Goal: Check status: Check status

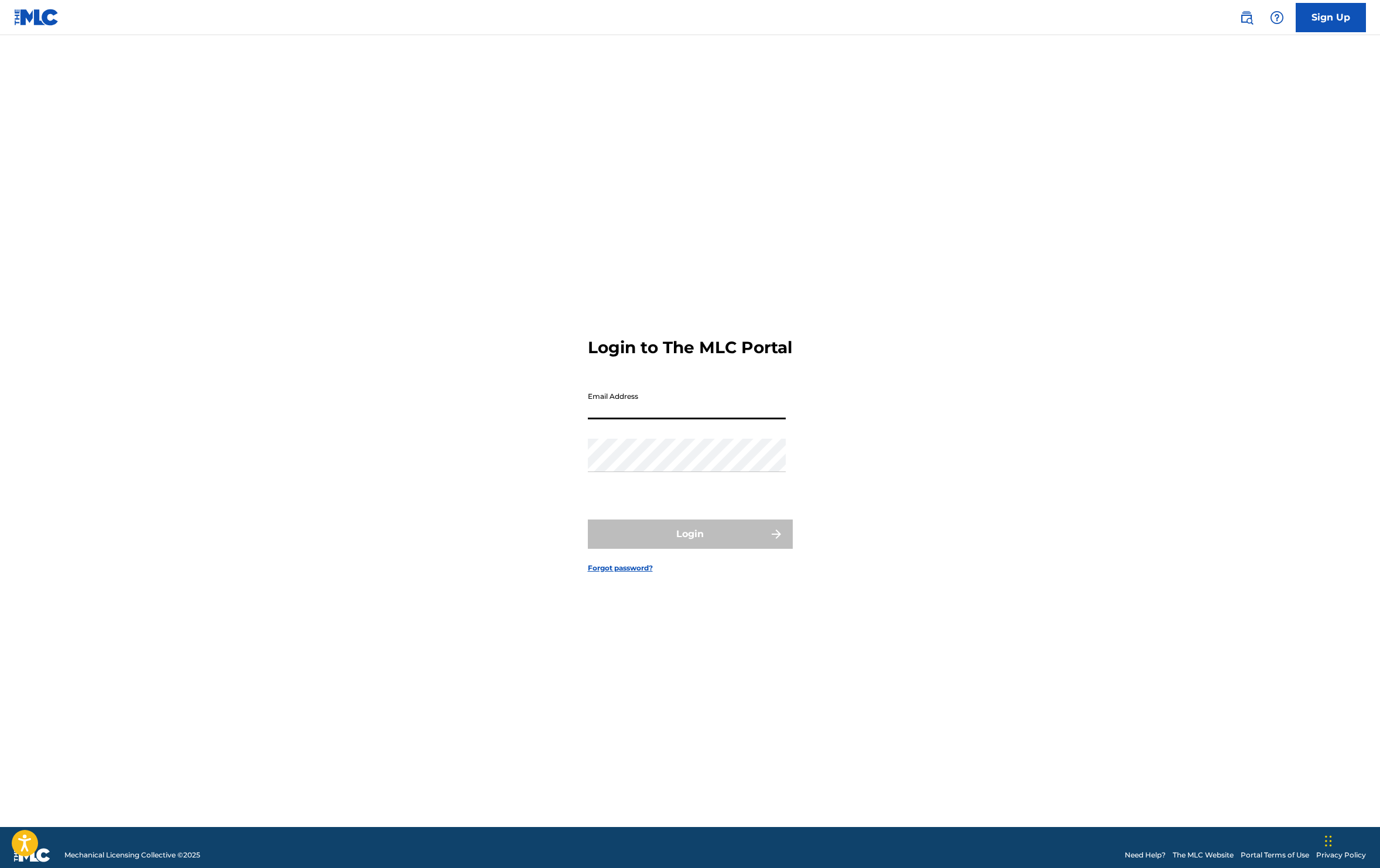
type input "[EMAIL_ADDRESS][DOMAIN_NAME]"
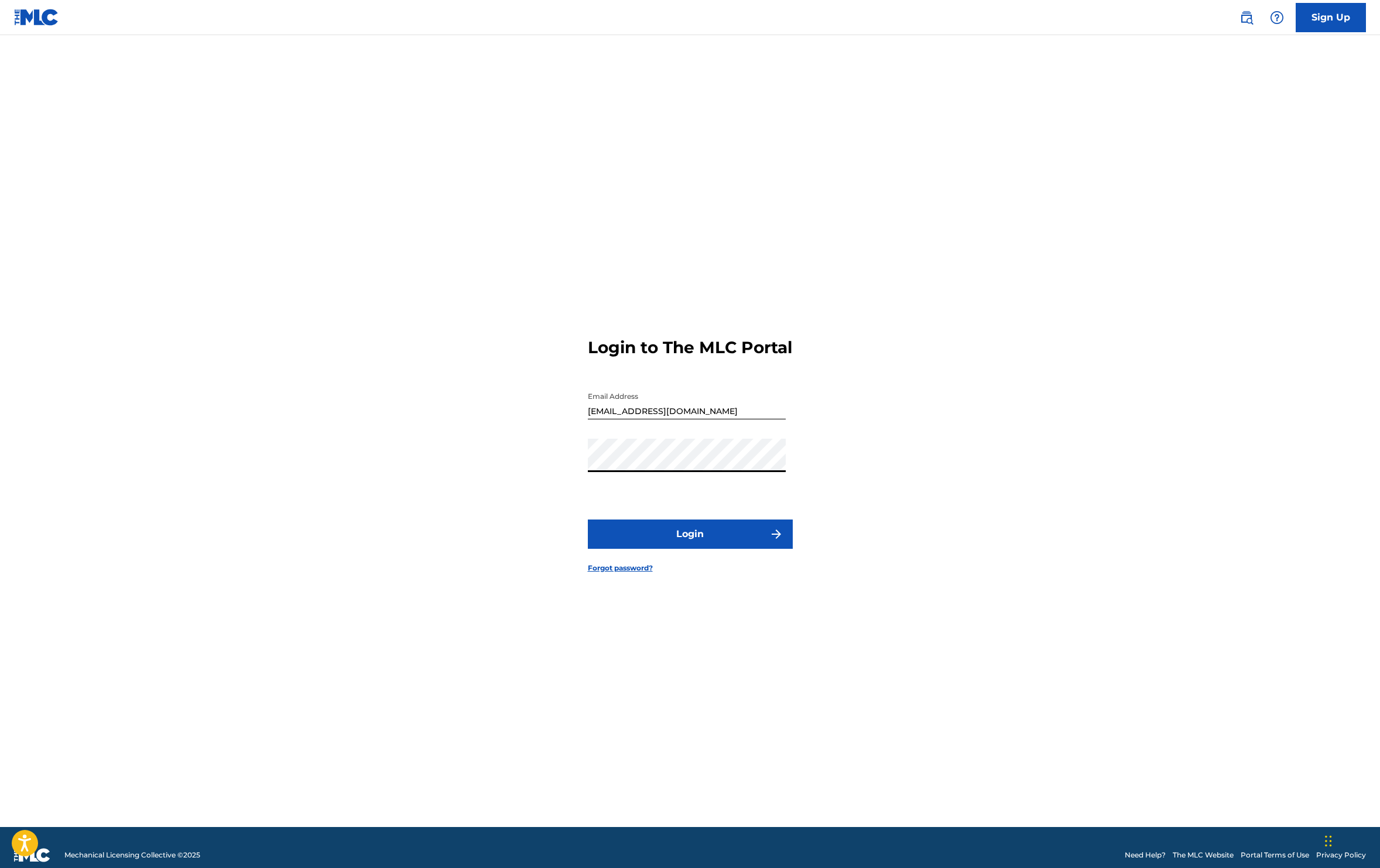
click at [688, 546] on button "Login" at bounding box center [691, 534] width 205 height 29
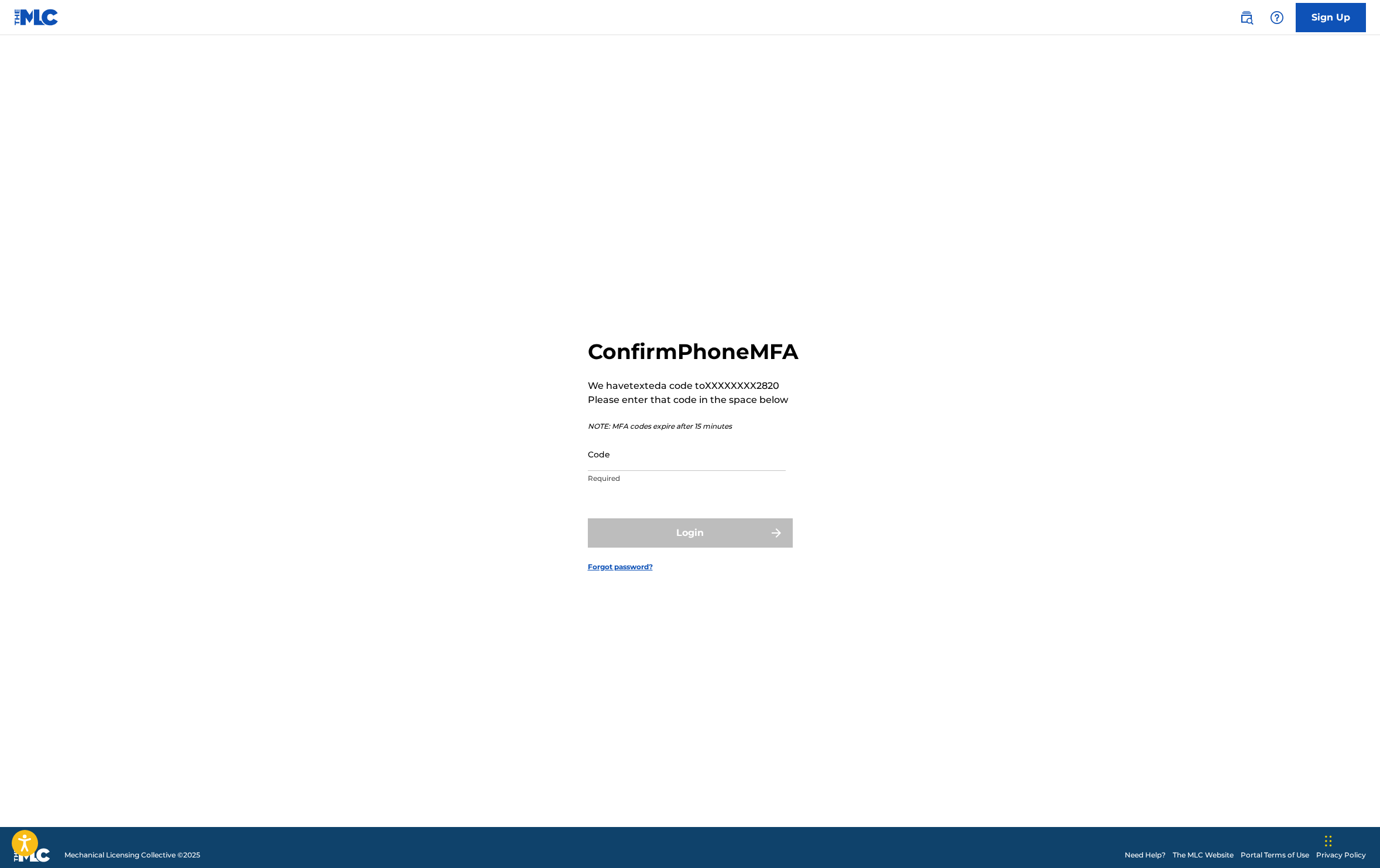
click at [651, 471] on input "Code" at bounding box center [687, 454] width 198 height 34
click at [649, 484] on p "Required" at bounding box center [687, 478] width 198 height 10
click at [647, 471] on input "Code" at bounding box center [687, 454] width 198 height 34
paste input "706599"
type input "706599"
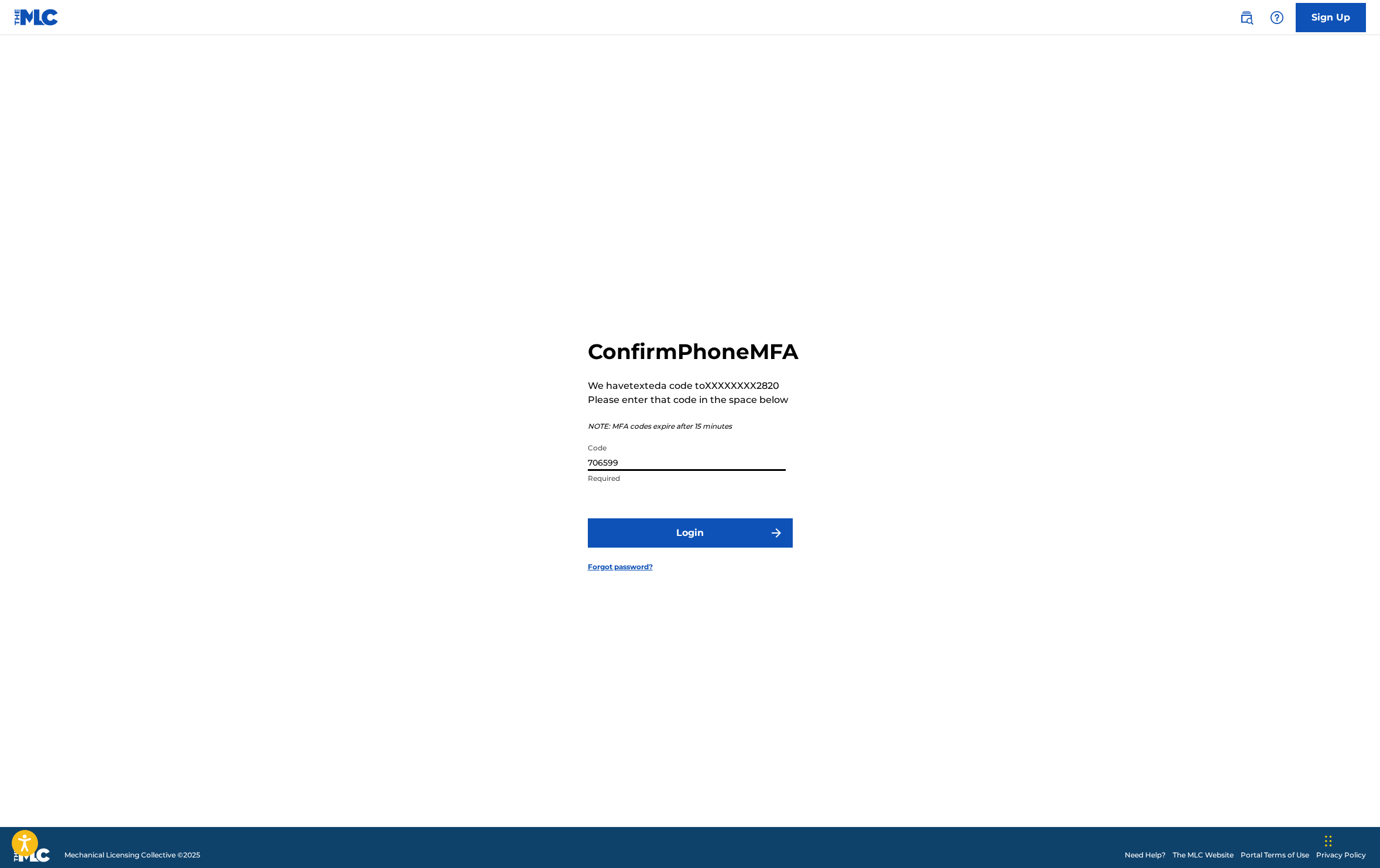
click at [684, 547] on button "Login" at bounding box center [691, 533] width 205 height 29
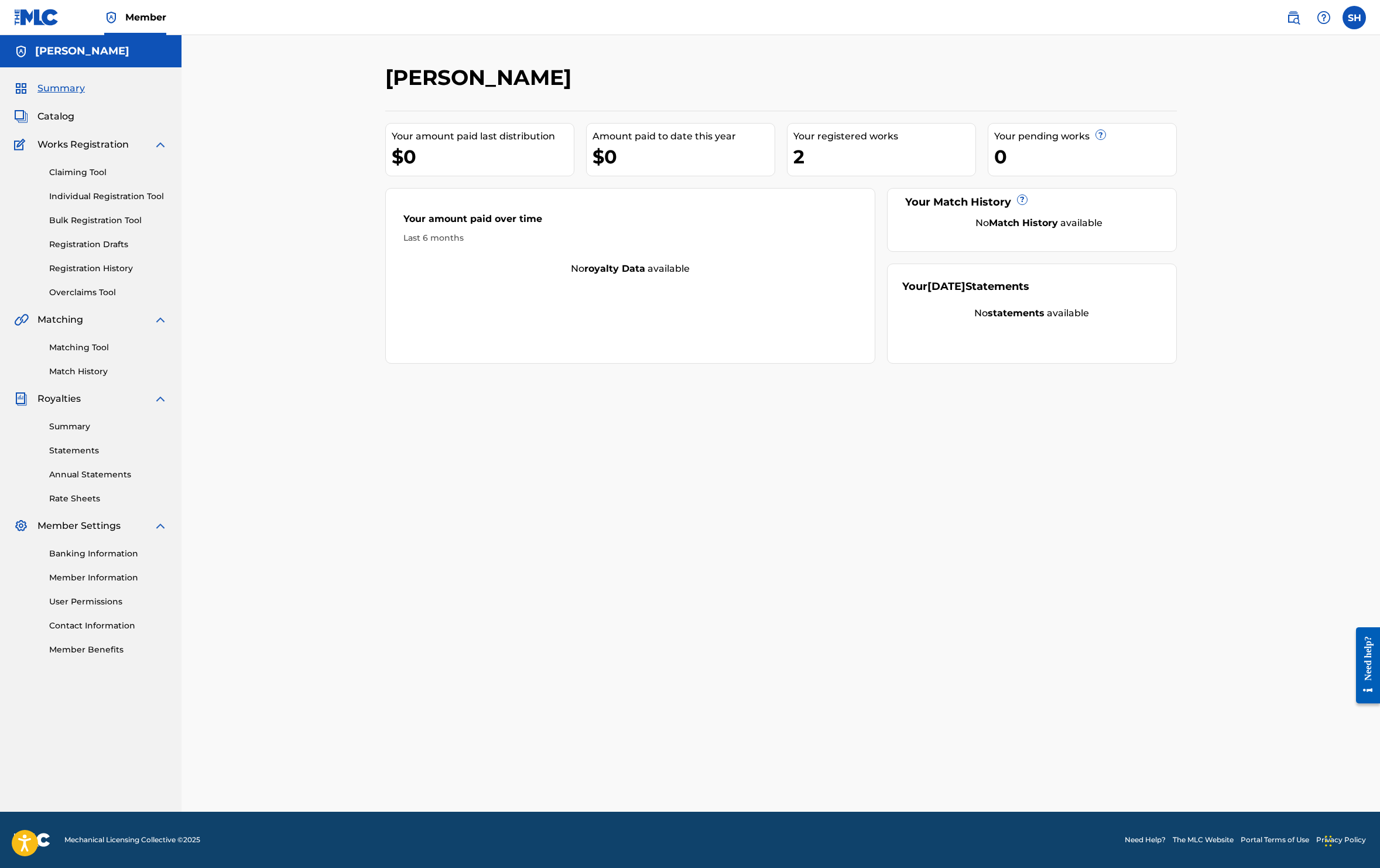
click at [107, 265] on link "Registration History" at bounding box center [108, 268] width 118 height 12
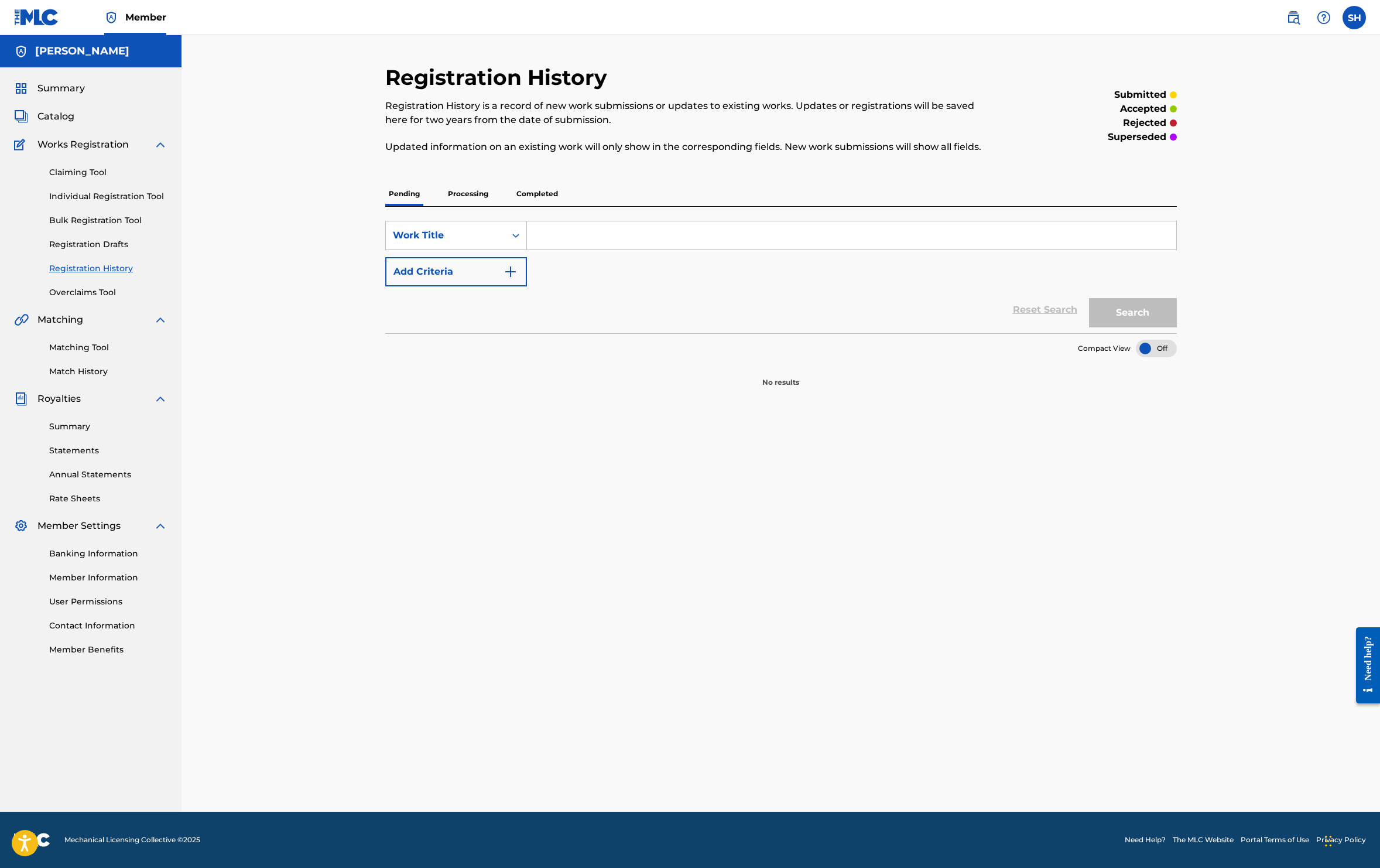
click at [536, 194] on p "Completed" at bounding box center [538, 194] width 49 height 24
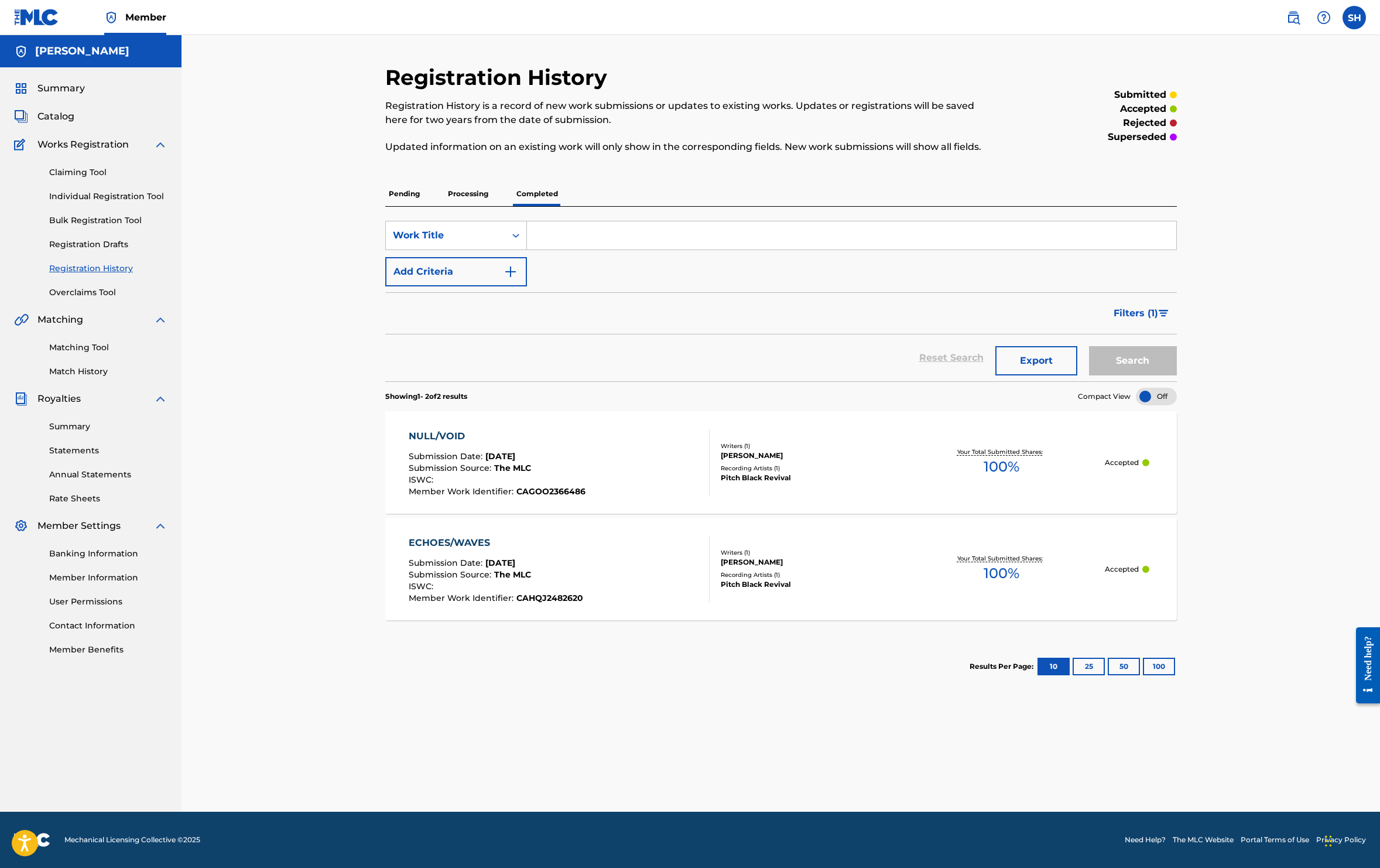
click at [432, 434] on div "NULL/VOID" at bounding box center [497, 436] width 177 height 14
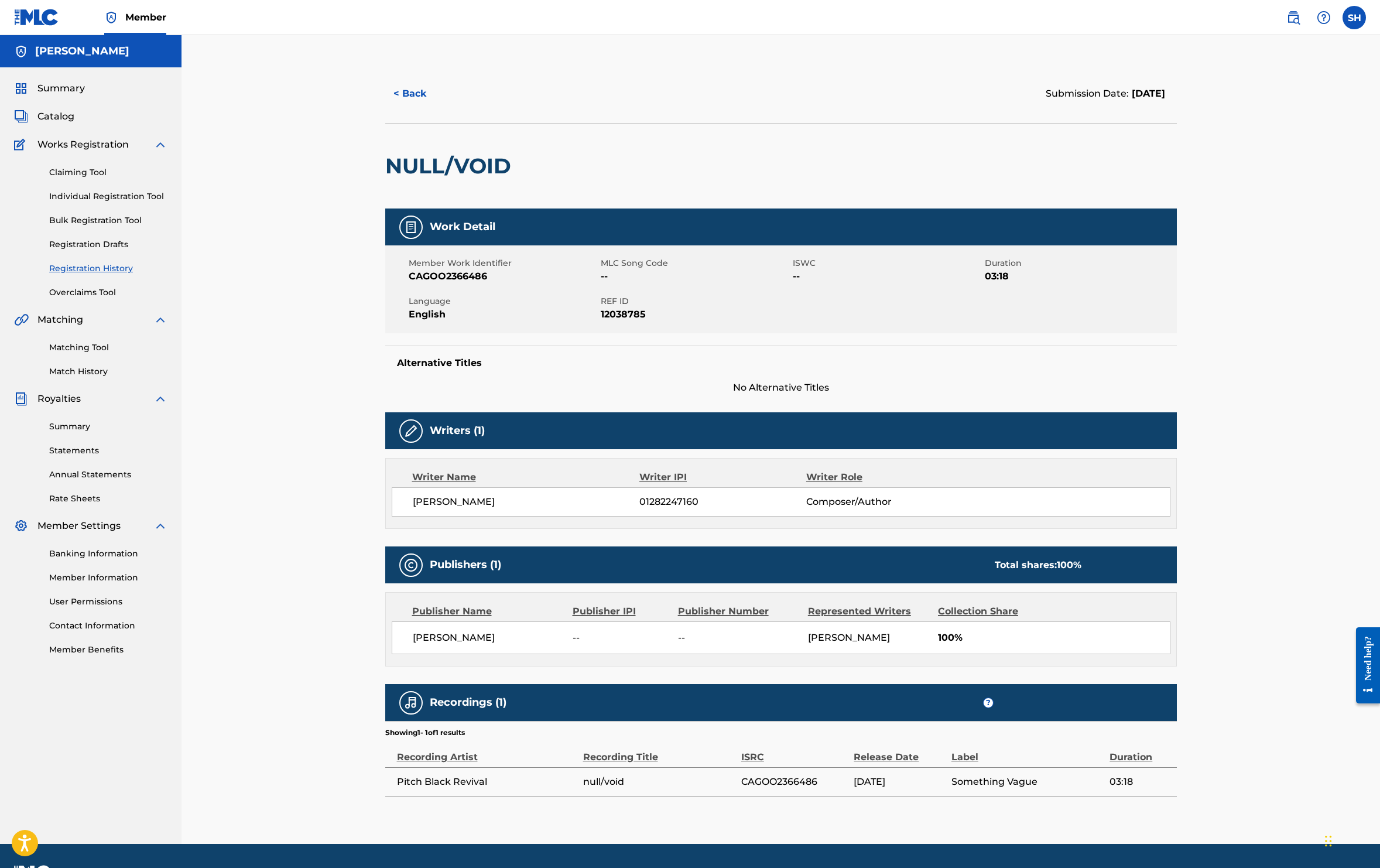
scroll to position [32, 0]
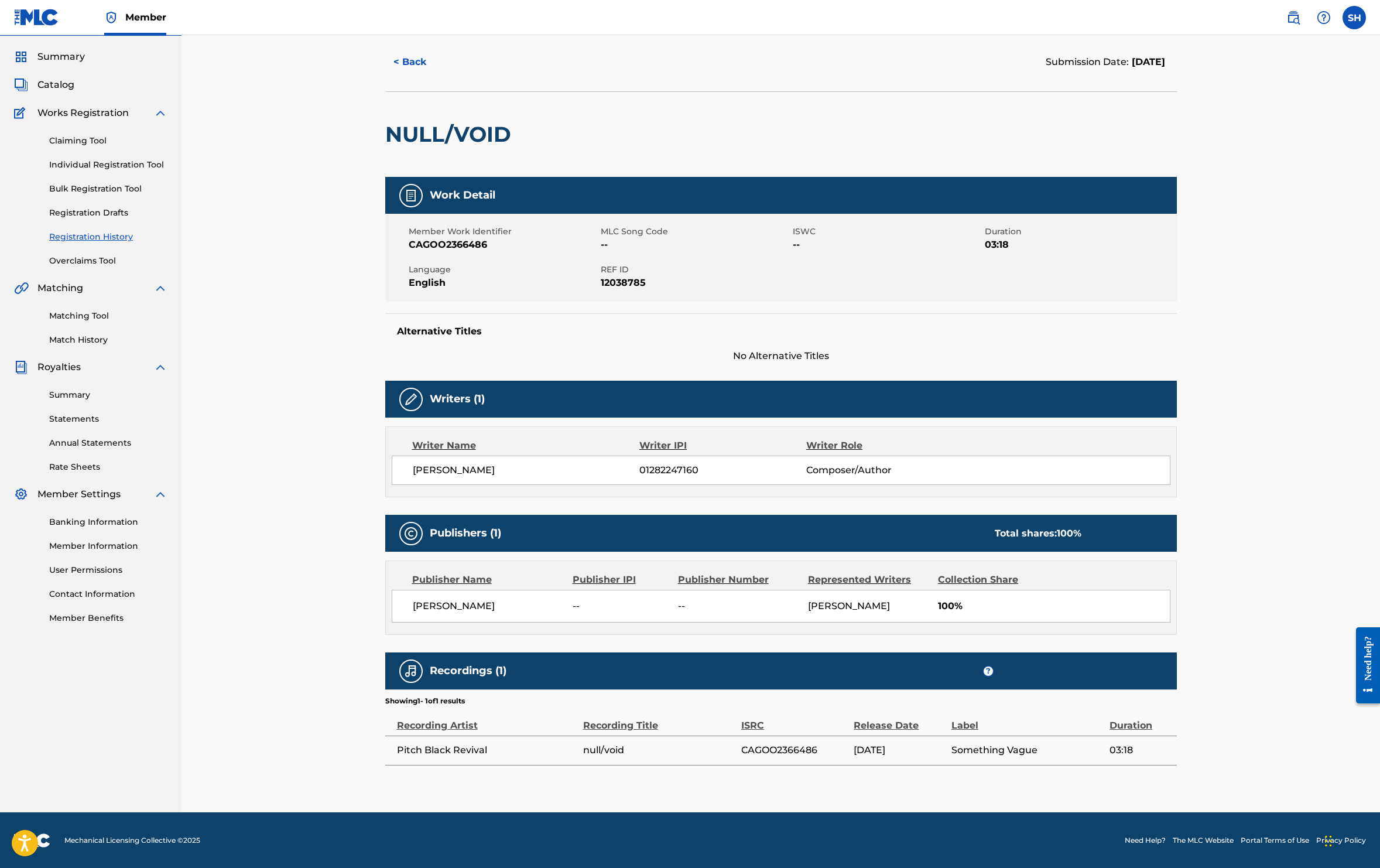
click at [614, 580] on div "Publisher IPI" at bounding box center [621, 580] width 97 height 14
